Goal: Information Seeking & Learning: Understand process/instructions

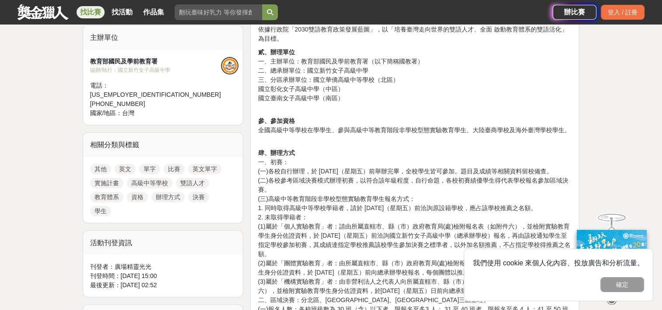
scroll to position [306, 0]
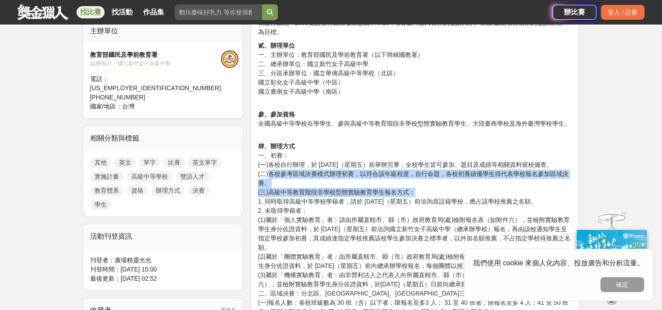
drag, startPoint x: 270, startPoint y: 180, endPoint x: 414, endPoint y: 199, distance: 146.0
drag, startPoint x: 414, startPoint y: 199, endPoint x: 331, endPoint y: 202, distance: 83.6
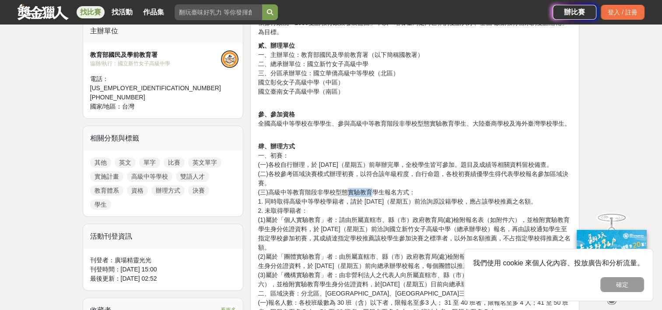
drag, startPoint x: 349, startPoint y: 201, endPoint x: 373, endPoint y: 198, distance: 24.2
drag, startPoint x: 373, startPoint y: 198, endPoint x: 362, endPoint y: 202, distance: 11.1
copy p "實驗教育"
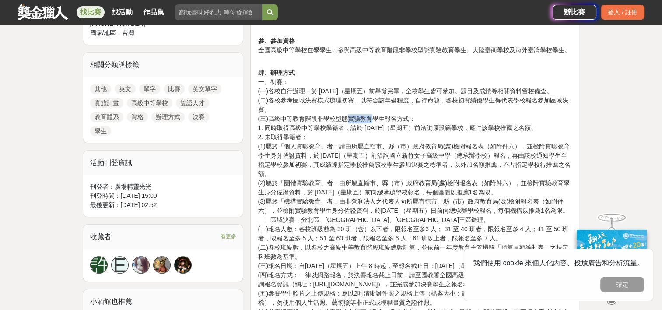
scroll to position [394, 0]
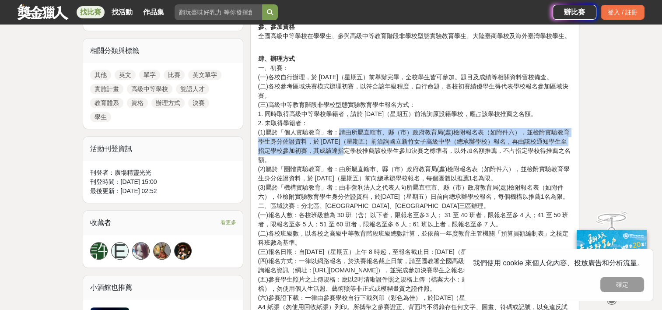
drag, startPoint x: 338, startPoint y: 139, endPoint x: 326, endPoint y: 159, distance: 23.9
click at [326, 159] on p "肆、辦理方式 一、初賽： (一)各校自行辦理，於 [DATE]（星期五）前舉辦完畢，全校學生皆可參加。題目及成績等相關資料留校備查。 (二)各校參考區域決賽模…" at bounding box center [415, 302] width 314 height 515
click at [327, 159] on p "肆、辦理方式 一、初賽： (一)各校自行辦理，於 [DATE]（星期五）前舉辦完畢，全校學生皆可參加。題目及成績等相關資料留校備查。 (二)各校參考區域決賽模…" at bounding box center [415, 302] width 314 height 515
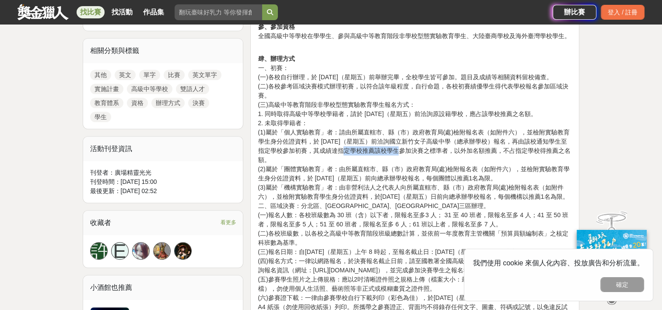
drag, startPoint x: 327, startPoint y: 159, endPoint x: 379, endPoint y: 156, distance: 51.7
click at [379, 156] on p "肆、辦理方式 一、初賽： (一)各校自行辦理，於 [DATE]（星期五）前舉辦完畢，全校學生皆可參加。題目及成績等相關資料留校備查。 (二)各校參考區域決賽模…" at bounding box center [415, 302] width 314 height 515
drag, startPoint x: 379, startPoint y: 156, endPoint x: 325, endPoint y: 165, distance: 54.9
click at [322, 166] on p "肆、辦理方式 一、初賽： (一)各校自行辦理，於 [DATE]（星期五）前舉辦完畢，全校學生皆可參加。題目及成績等相關資料留校備查。 (二)各校參考區域決賽模…" at bounding box center [415, 302] width 314 height 515
drag, startPoint x: 313, startPoint y: 151, endPoint x: 533, endPoint y: 186, distance: 222.6
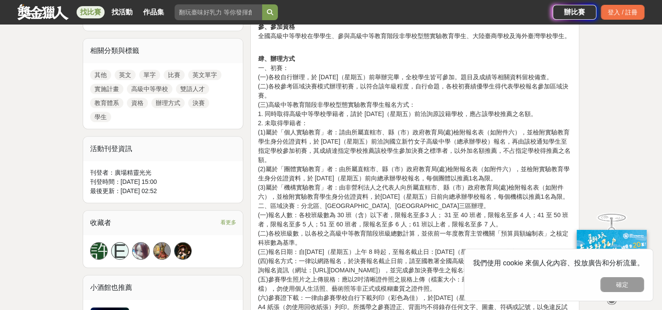
click at [533, 186] on p "肆、辦理方式 一、初賽： (一)各校自行辦理，於 [DATE]（星期五）前舉辦完畢，全校學生皆可參加。題目及成績等相關資料留校備查。 (二)各校參考區域決賽模…" at bounding box center [415, 302] width 314 height 515
click at [532, 186] on p "肆、辦理方式 一、初賽： (一)各校自行辦理，於 [DATE]（星期五）前舉辦完畢，全校學生皆可參加。題目及成績等相關資料留校備查。 (二)各校參考區域決賽模…" at bounding box center [415, 302] width 314 height 515
drag, startPoint x: 524, startPoint y: 186, endPoint x: 254, endPoint y: 179, distance: 270.1
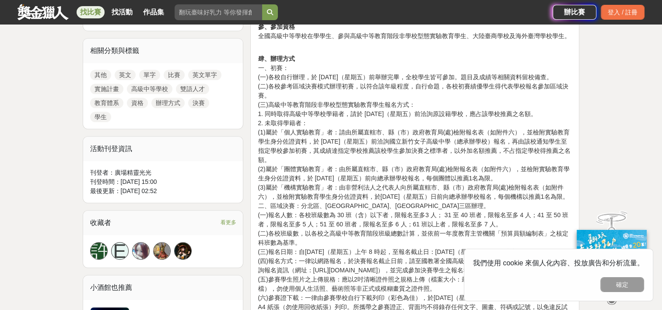
drag, startPoint x: 254, startPoint y: 179, endPoint x: 340, endPoint y: 192, distance: 87.2
click at [340, 192] on p "肆、辦理方式 一、初賽： (一)各校自行辦理，於 [DATE]（星期五）前舉辦完畢，全校學生皆可參加。題目及成績等相關資料留校備查。 (二)各校參考區域決賽模…" at bounding box center [415, 302] width 314 height 515
drag, startPoint x: 348, startPoint y: 196, endPoint x: 287, endPoint y: 214, distance: 62.7
click at [287, 214] on p "肆、辦理方式 一、初賽： (一)各校自行辦理，於 [DATE]（星期五）前舉辦完畢，全校學生皆可參加。題目及成績等相關資料留校備查。 (二)各校參考區域決賽模…" at bounding box center [415, 302] width 314 height 515
click at [288, 214] on p "肆、辦理方式 一、初賽： (一)各校自行辦理，於 [DATE]（星期五）前舉辦完畢，全校學生皆可參加。題目及成績等相關資料留校備查。 (二)各校參考區域決賽模…" at bounding box center [415, 302] width 314 height 515
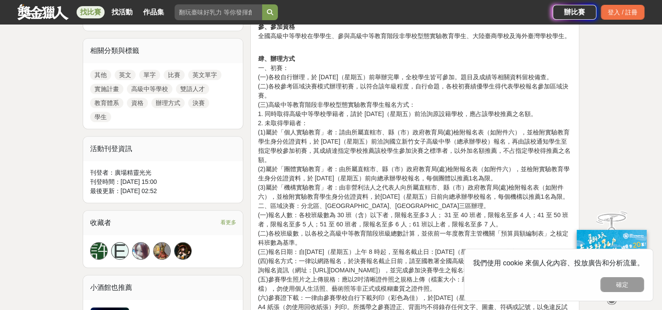
click at [288, 214] on p "肆、辦理方式 一、初賽： (一)各校自行辦理，於 [DATE]（星期五）前舉辦完畢，全校學生皆可參加。題目及成績等相關資料留校備查。 (二)各校參考區域決賽模…" at bounding box center [415, 302] width 314 height 515
click at [287, 210] on p "肆、辦理方式 一、初賽： (一)各校自行辦理，於 [DATE]（星期五）前舉辦完畢，全校學生皆可參加。題目及成績等相關資料留校備查。 (二)各校參考區域決賽模…" at bounding box center [415, 302] width 314 height 515
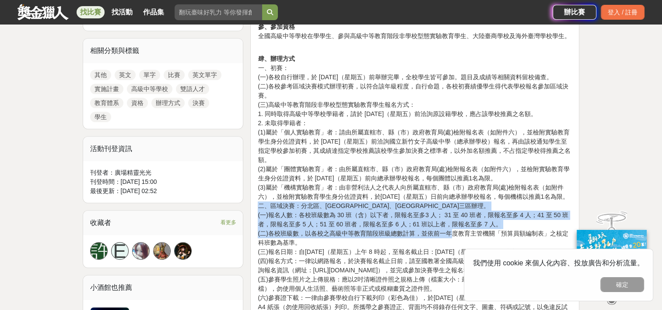
drag, startPoint x: 258, startPoint y: 224, endPoint x: 451, endPoint y: 252, distance: 195.3
click at [451, 252] on p "肆、辦理方式 一、初賽： (一)各校自行辦理，於 [DATE]（星期五）前舉辦完畢，全校學生皆可參加。題目及成績等相關資料留校備查。 (二)各校參考區域決賽模…" at bounding box center [415, 302] width 314 height 515
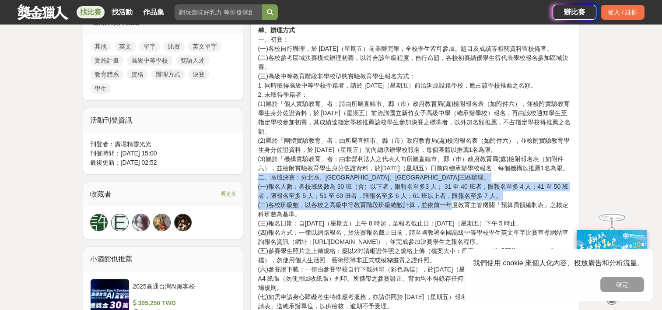
scroll to position [438, 0]
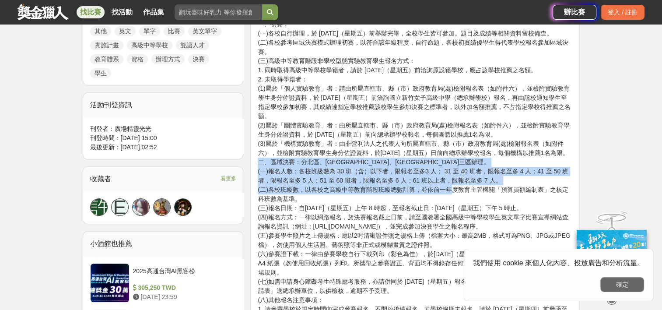
click at [617, 284] on button "確定" at bounding box center [622, 284] width 44 height 15
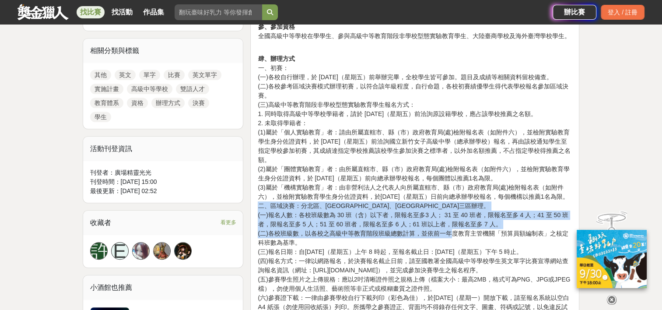
scroll to position [394, 0]
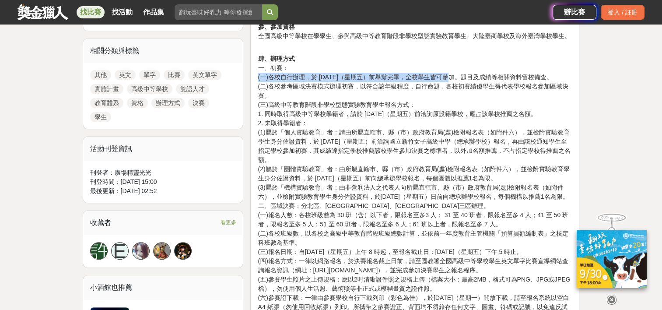
drag, startPoint x: 425, startPoint y: 77, endPoint x: 255, endPoint y: 77, distance: 170.6
